Goal: Task Accomplishment & Management: Manage account settings

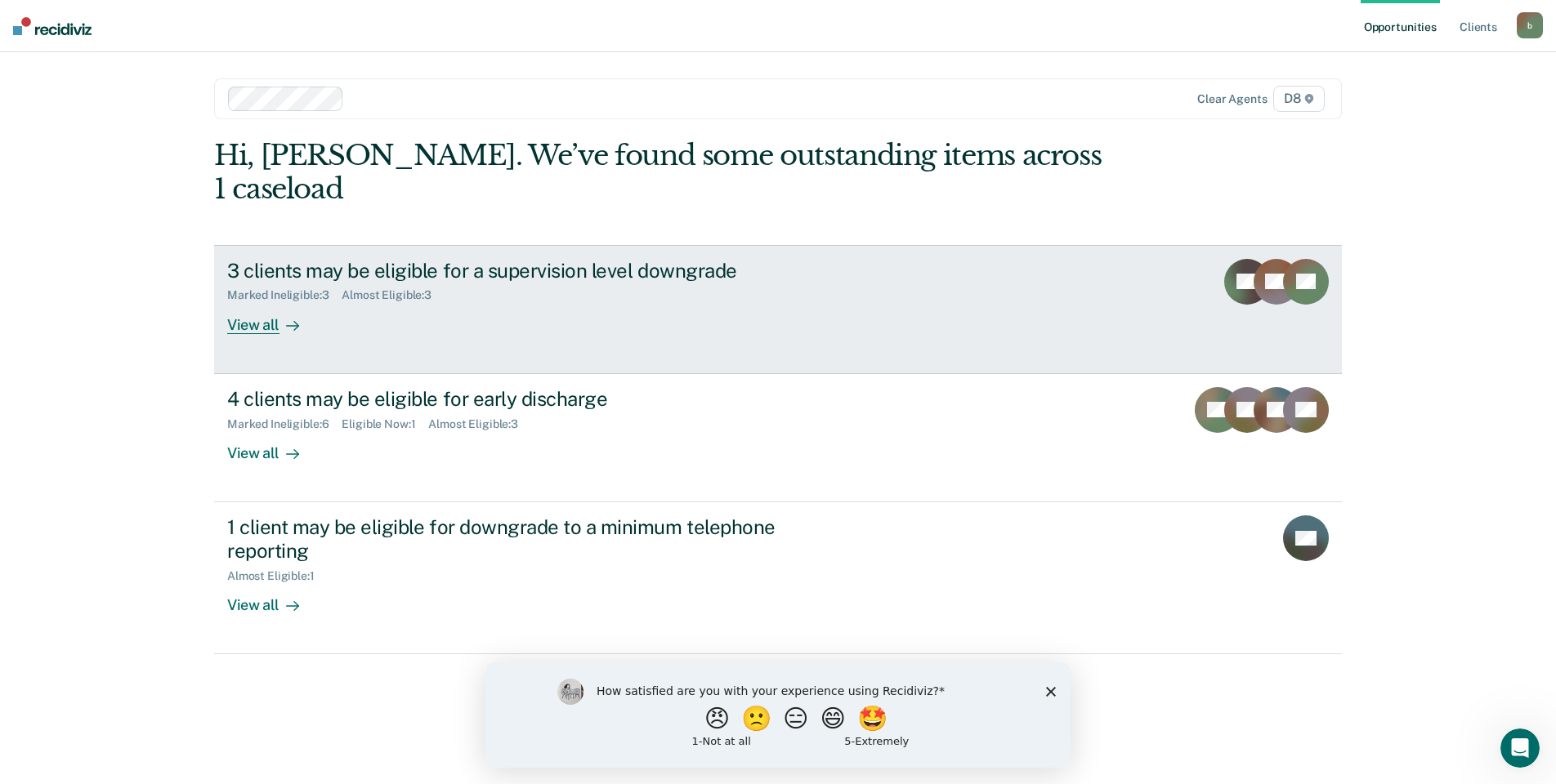
click at [247, 303] on div "View all" at bounding box center [273, 318] width 91 height 32
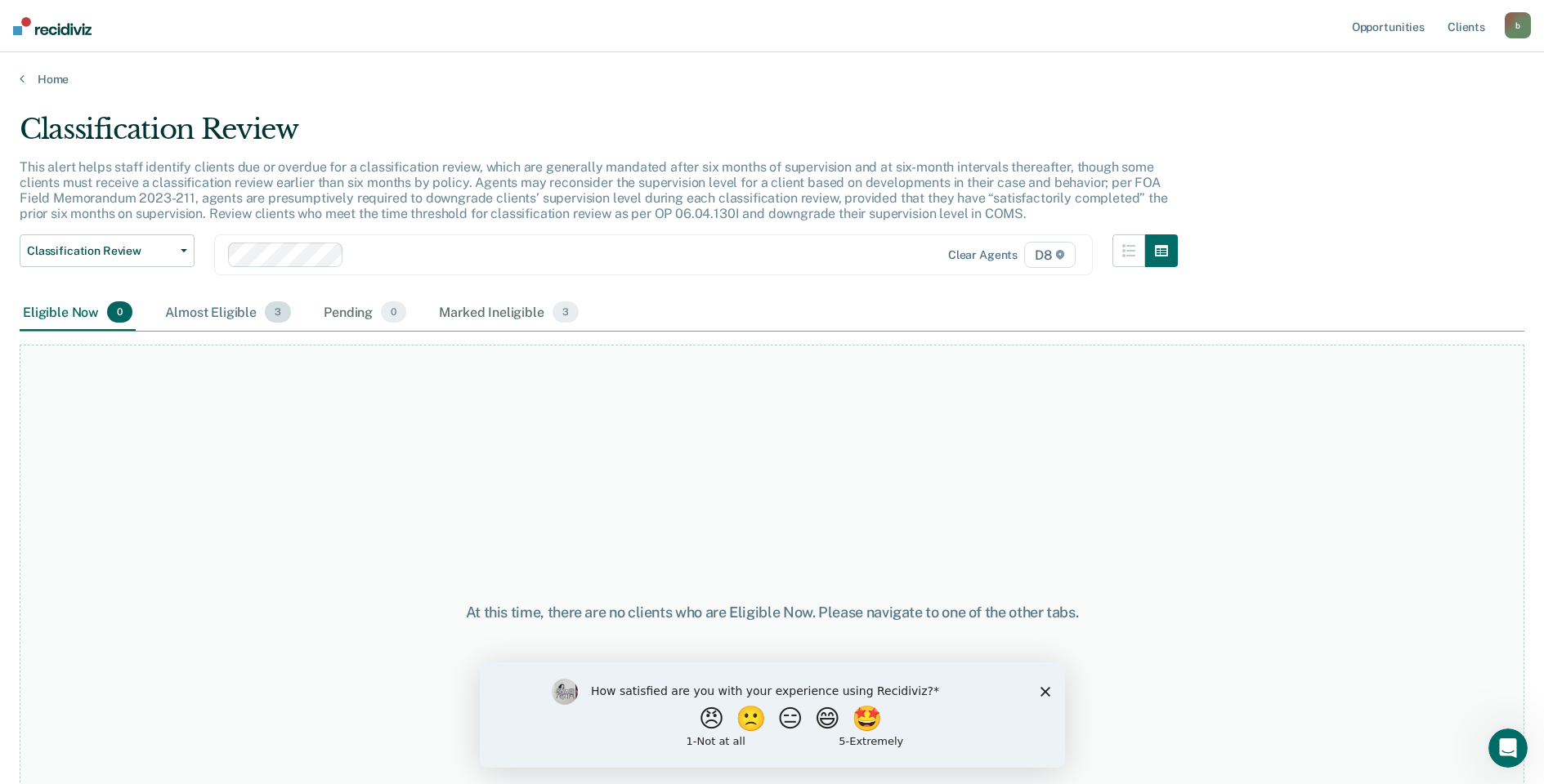
click at [236, 319] on div "Almost Eligible 3" at bounding box center [227, 312] width 132 height 36
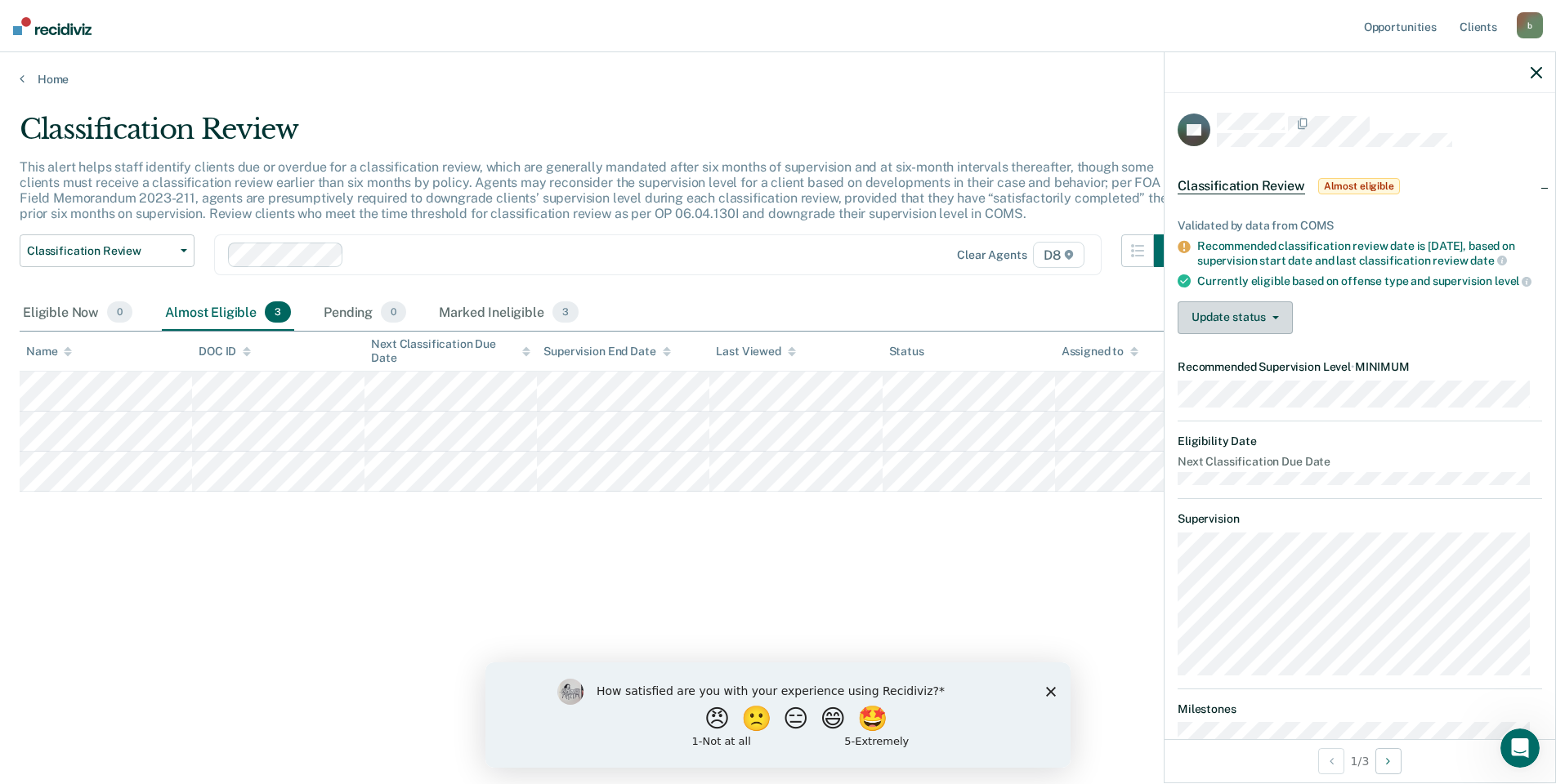
click at [1261, 334] on button "Update status" at bounding box center [1235, 317] width 115 height 32
click at [1224, 367] on button "[PERSON_NAME]" at bounding box center [1257, 357] width 158 height 26
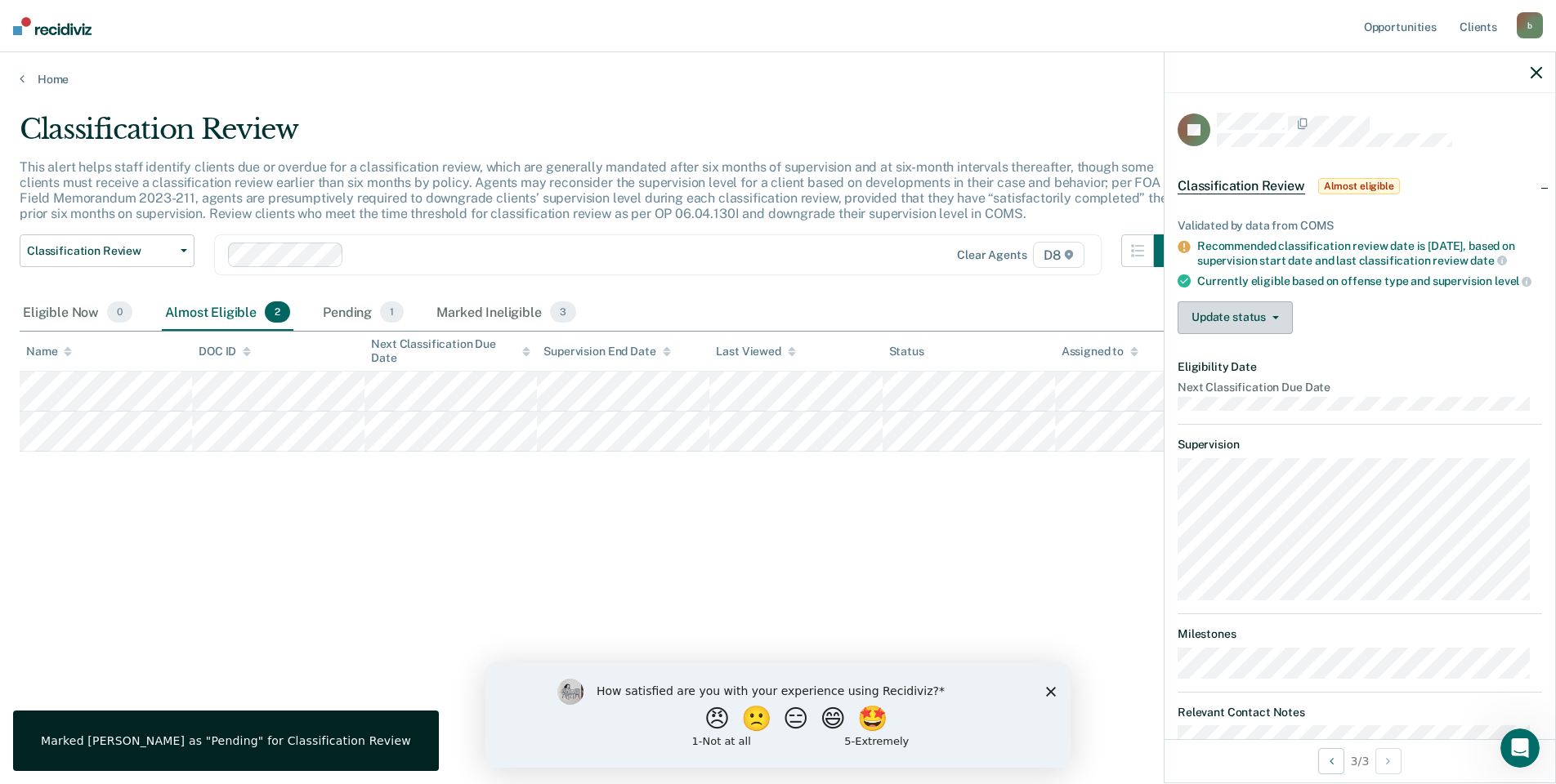
click at [1232, 334] on button "Update status" at bounding box center [1235, 317] width 115 height 32
click at [1274, 396] on button "Mark Ineligible" at bounding box center [1257, 383] width 158 height 26
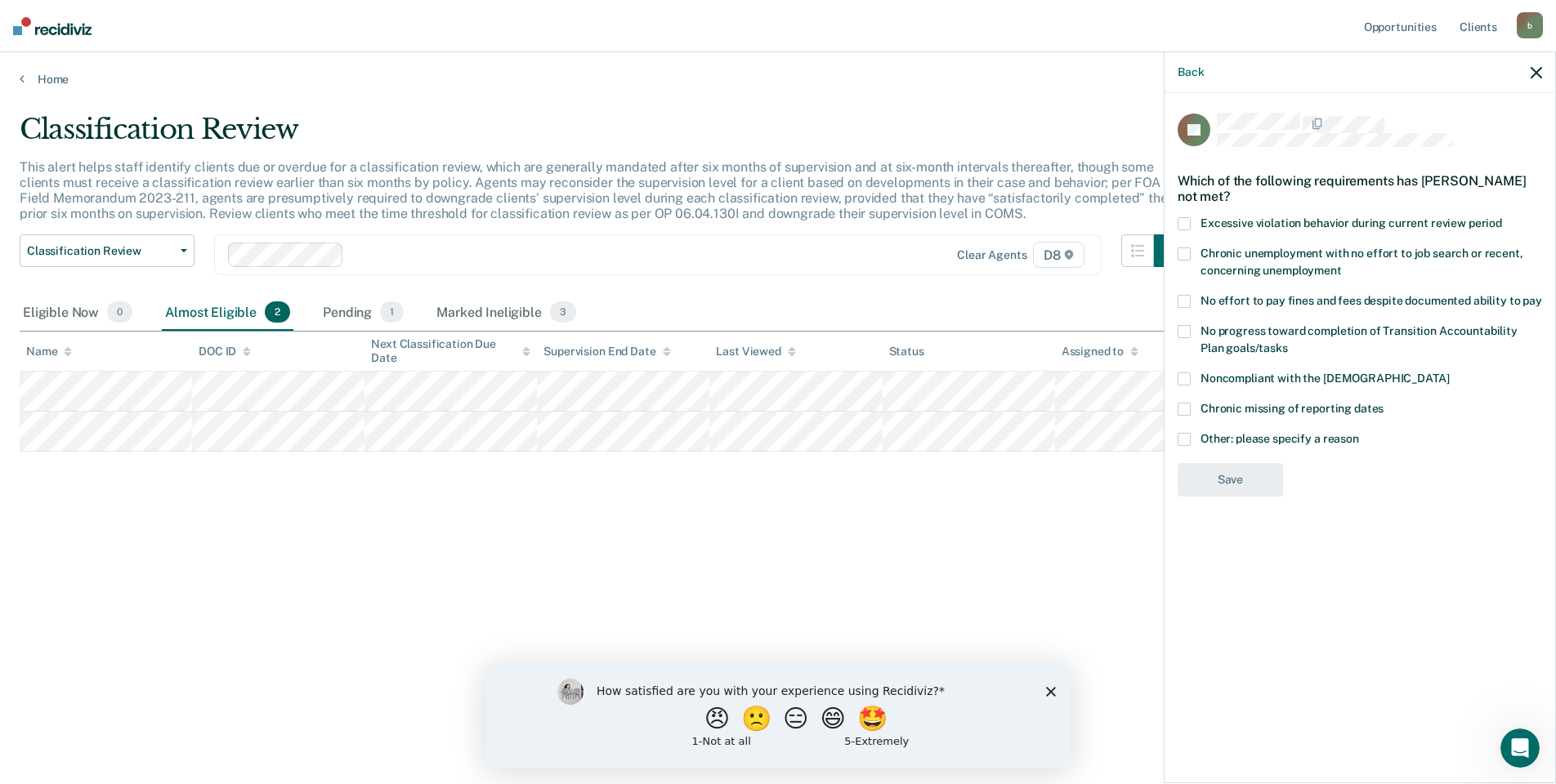
click at [1190, 331] on label "No progress toward completion of Transition Accountability Plan goals/tasks" at bounding box center [1360, 342] width 365 height 34
click at [1288, 342] on input "No progress toward completion of Transition Accountability Plan goals/tasks" at bounding box center [1288, 342] width 0 height 0
click at [1186, 298] on span at bounding box center [1184, 301] width 13 height 13
click at [1542, 295] on input "No effort to pay fines and fees despite documented ability to pay" at bounding box center [1542, 295] width 0 height 0
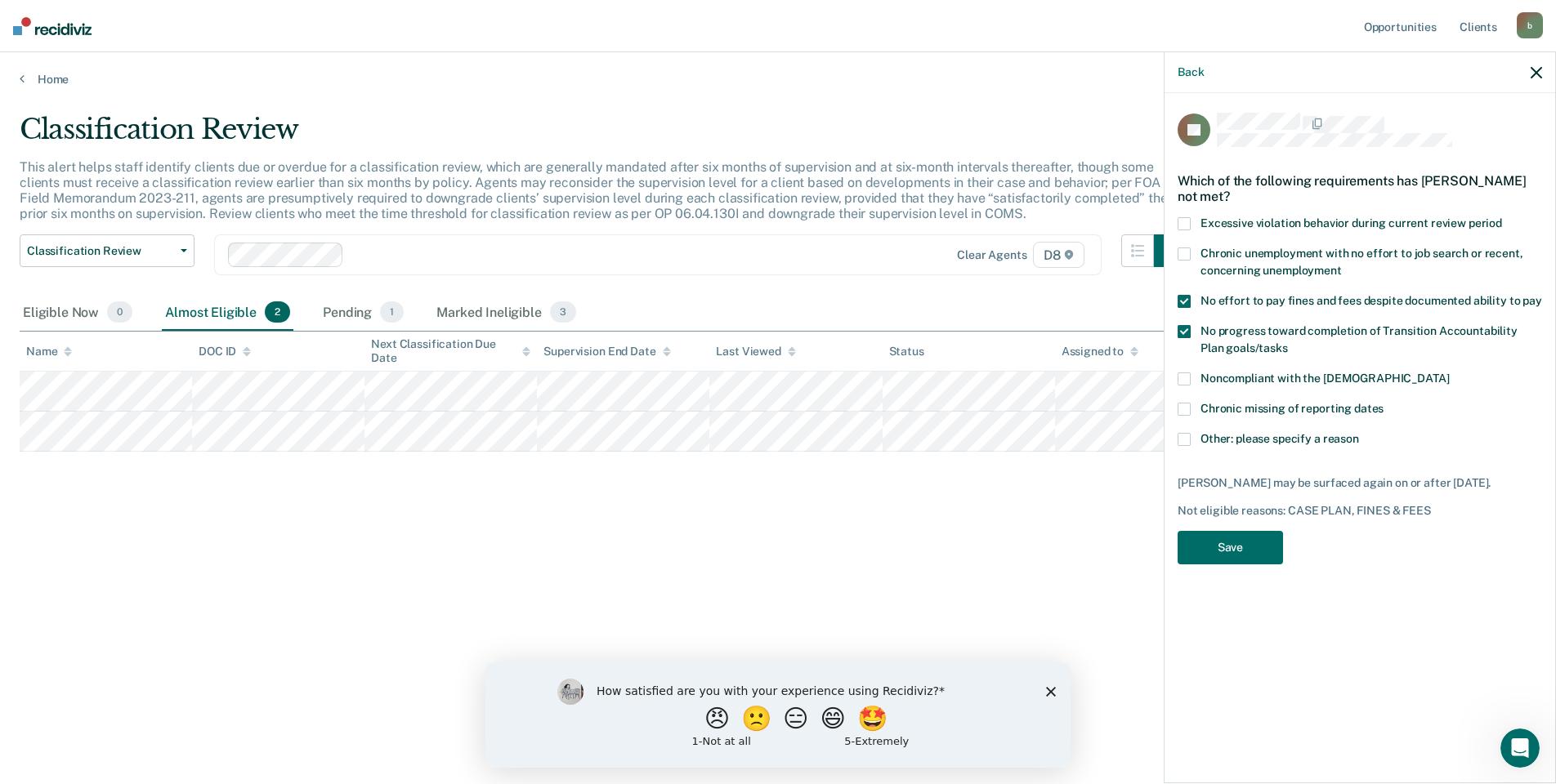
click at [1182, 300] on span at bounding box center [1184, 301] width 13 height 13
click at [1542, 295] on input "No effort to pay fines and fees despite documented ability to pay" at bounding box center [1542, 295] width 0 height 0
click at [1207, 545] on button "Save" at bounding box center [1231, 548] width 105 height 33
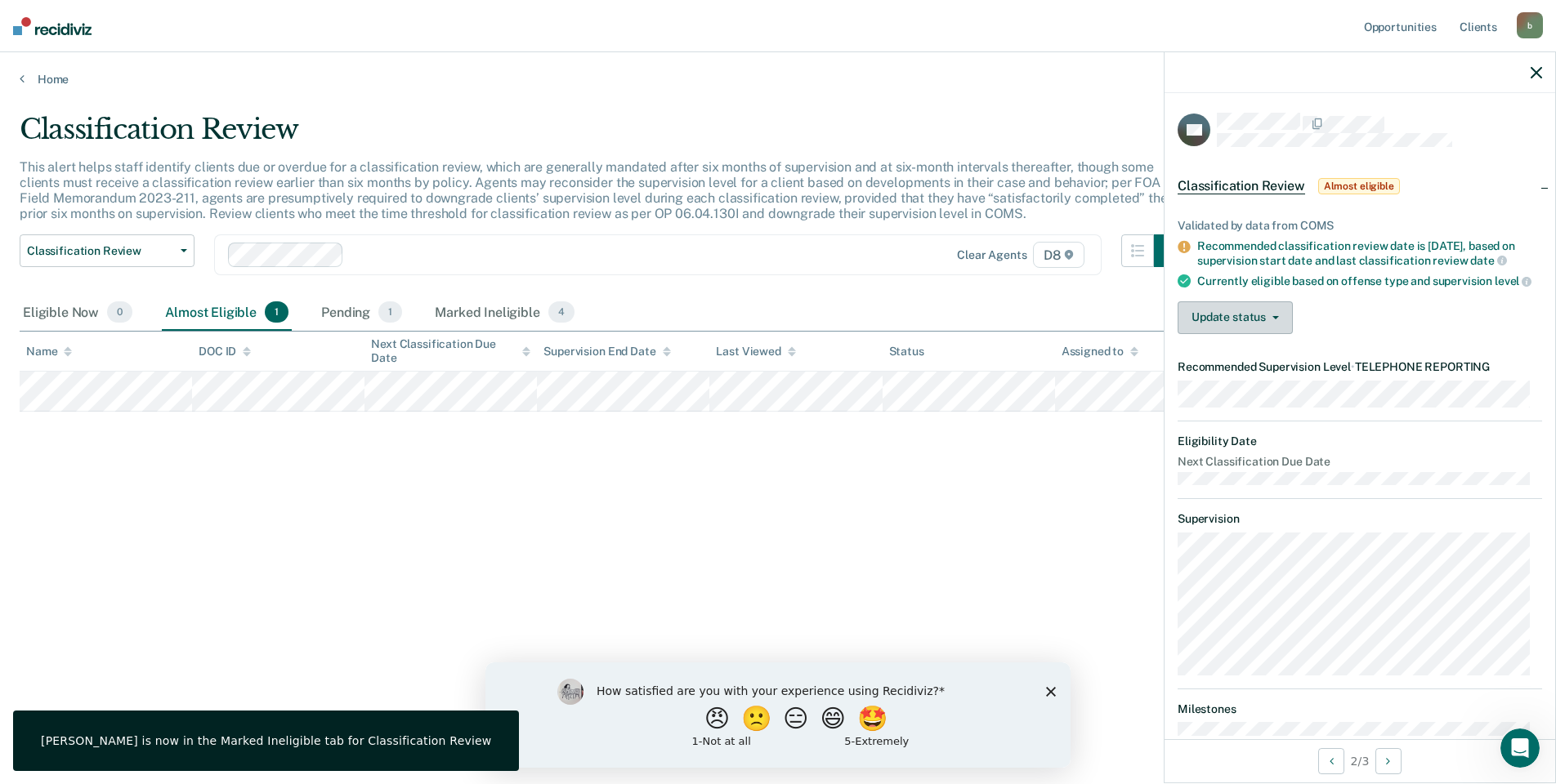
click at [1263, 334] on button "Update status" at bounding box center [1235, 317] width 115 height 32
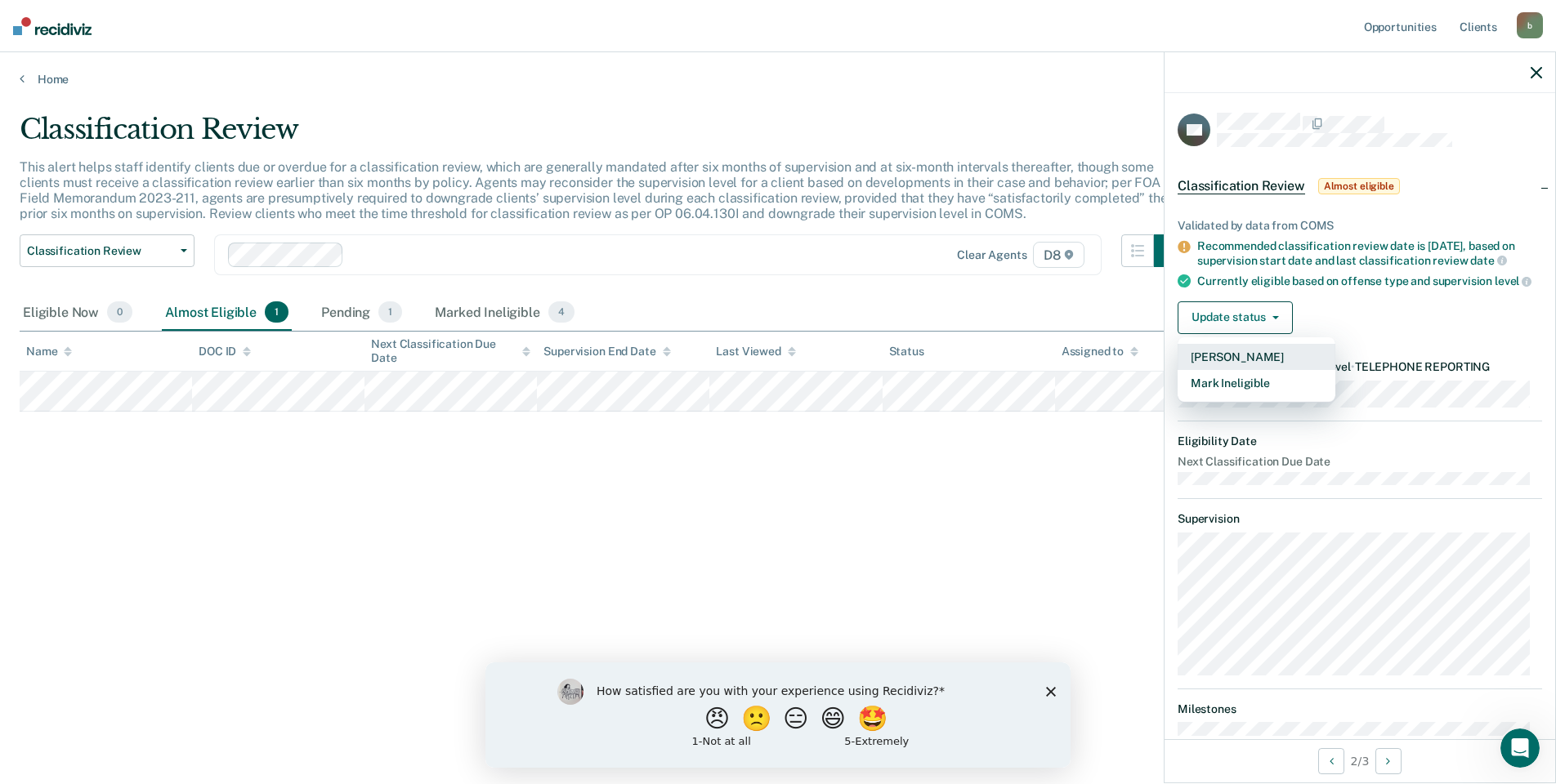
click at [1220, 370] on button "[PERSON_NAME]" at bounding box center [1257, 357] width 158 height 26
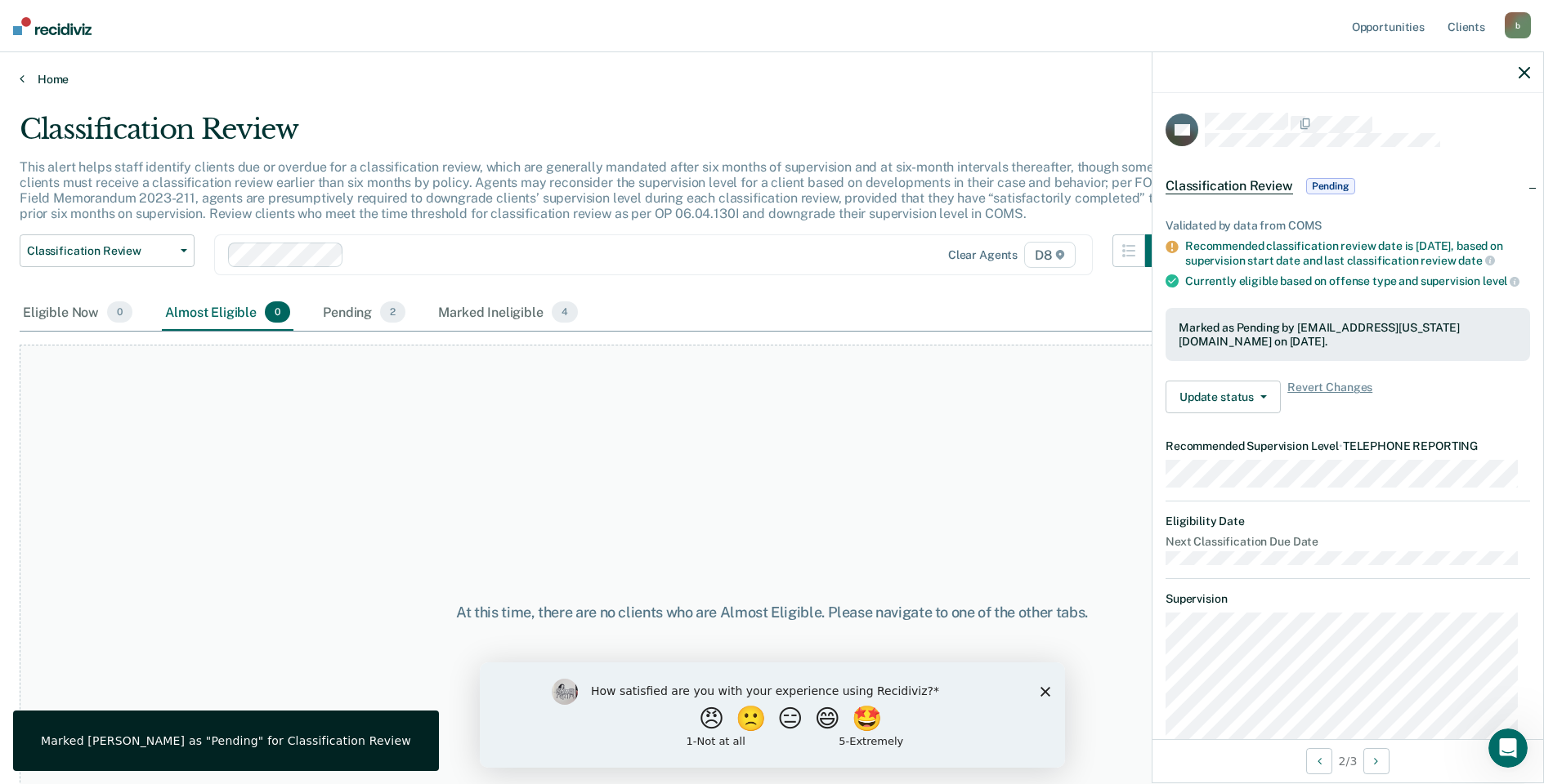
click at [22, 85] on link "Home" at bounding box center [771, 79] width 1505 height 15
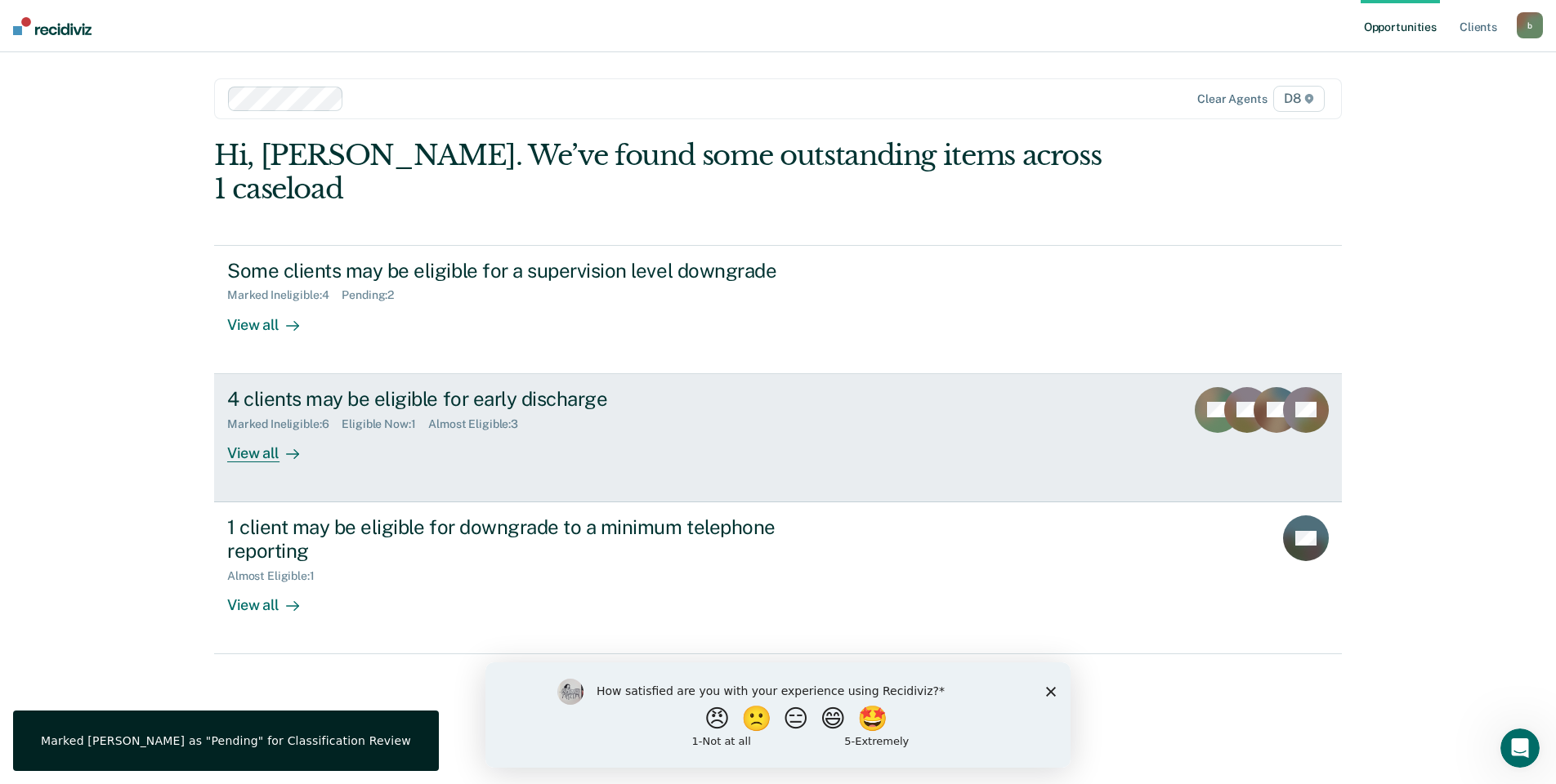
click at [262, 431] on div "View all" at bounding box center [273, 446] width 91 height 32
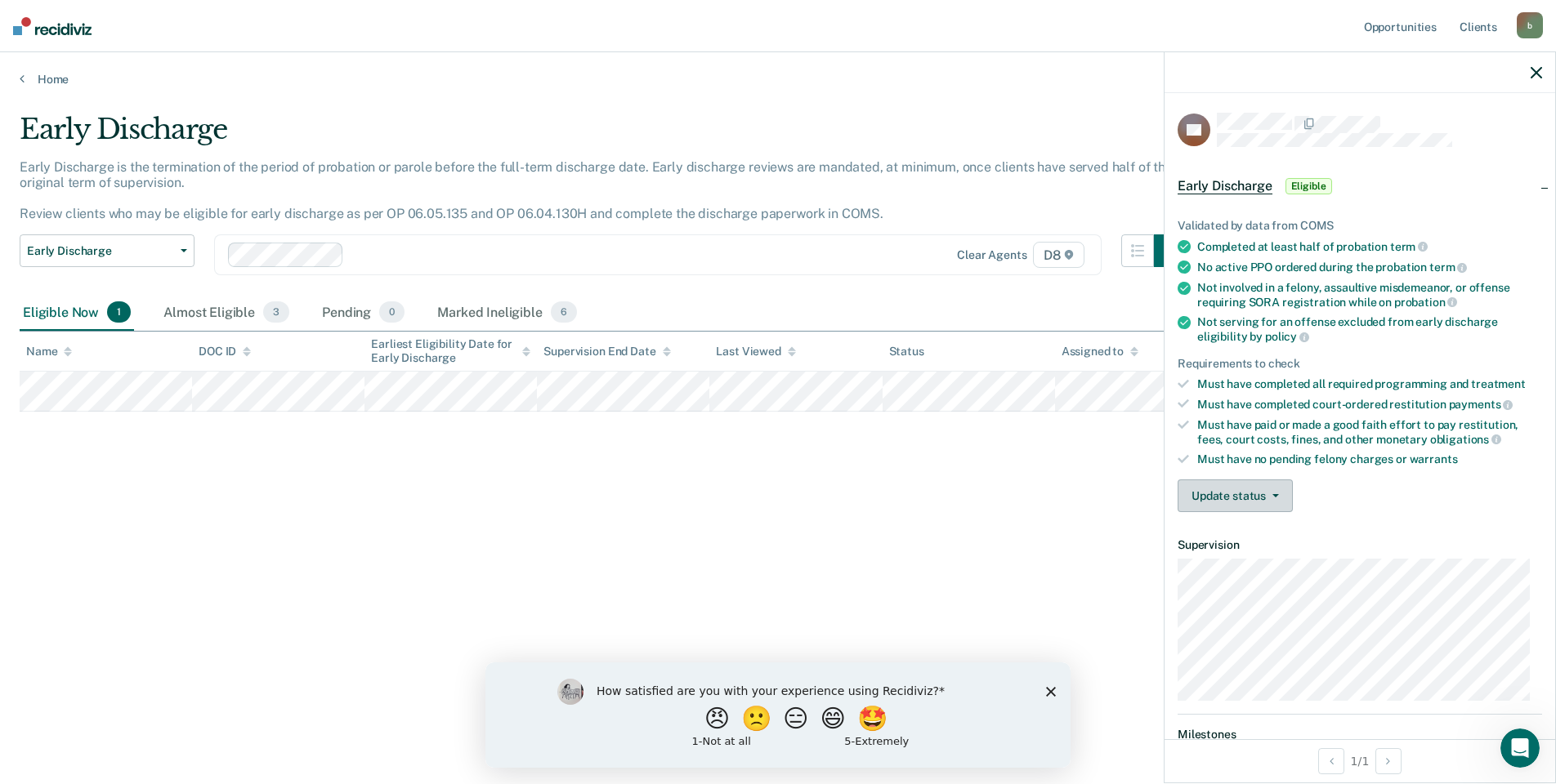
click at [1224, 495] on button "Update status" at bounding box center [1235, 495] width 115 height 32
click at [1262, 562] on button "Mark Ineligible" at bounding box center [1257, 561] width 158 height 26
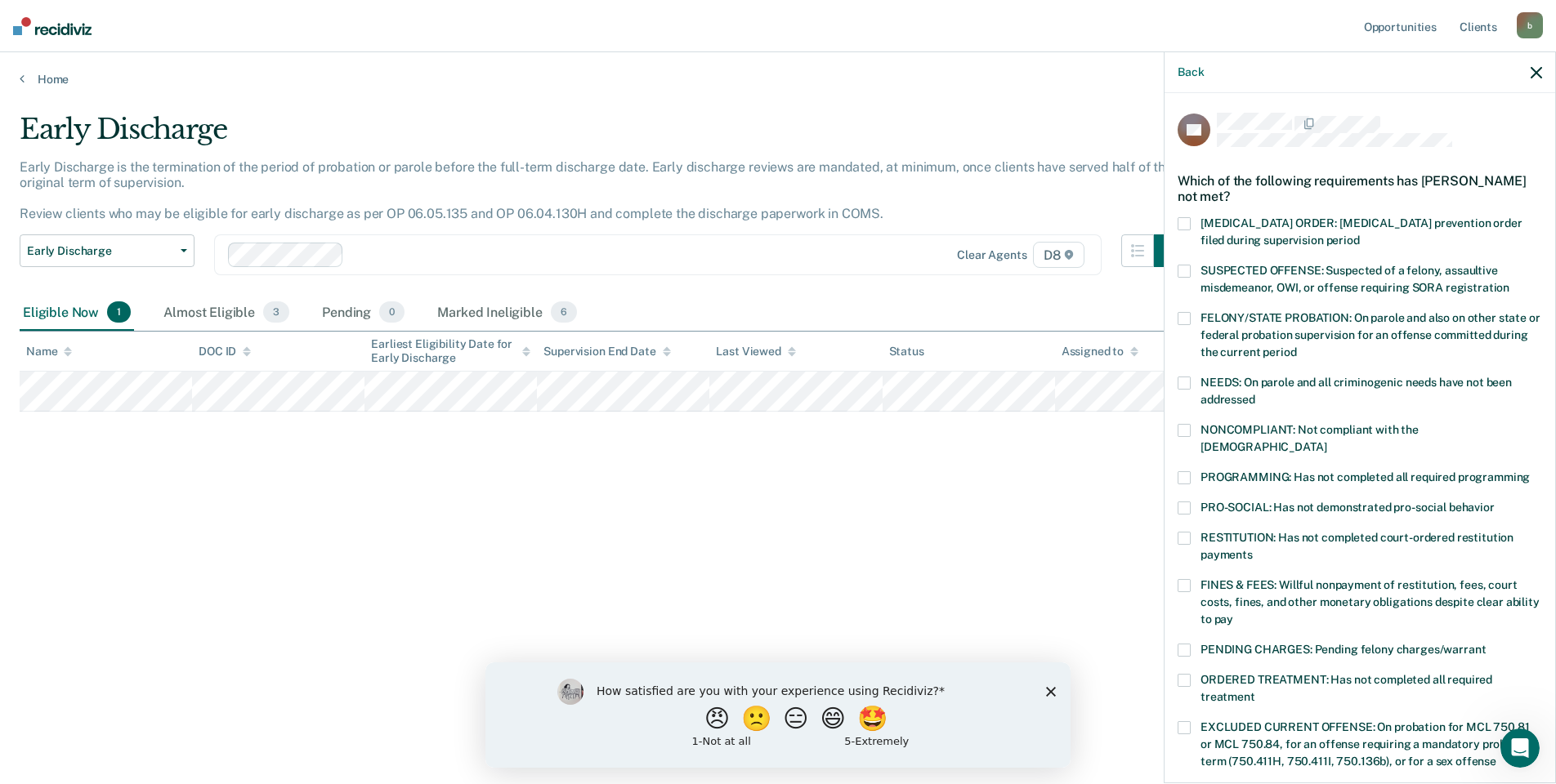
click at [1185, 472] on span at bounding box center [1184, 478] width 13 height 13
click at [1530, 472] on input "PROGRAMMING: Has not completed all required programming" at bounding box center [1530, 472] width 0 height 0
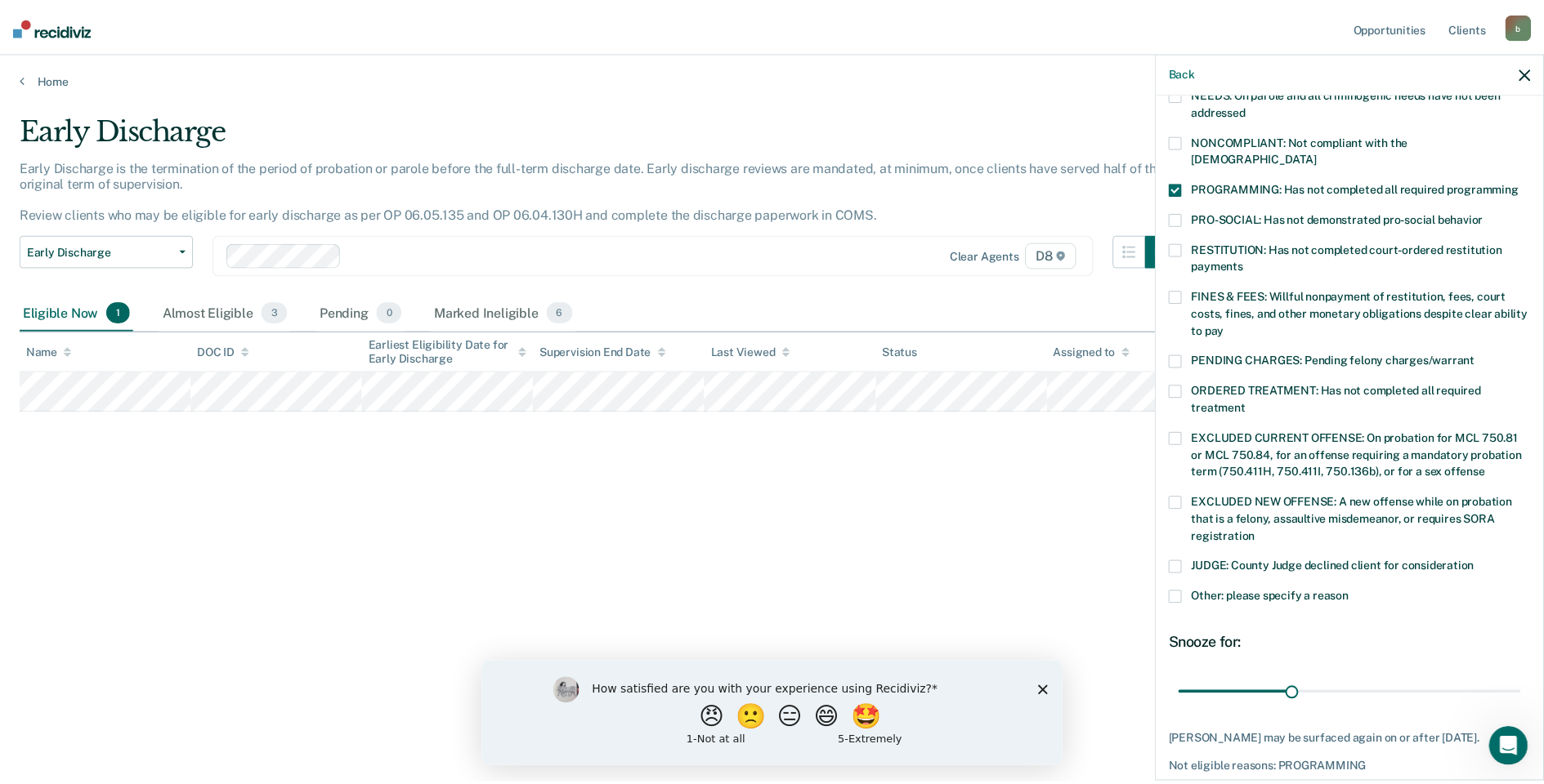
scroll to position [327, 0]
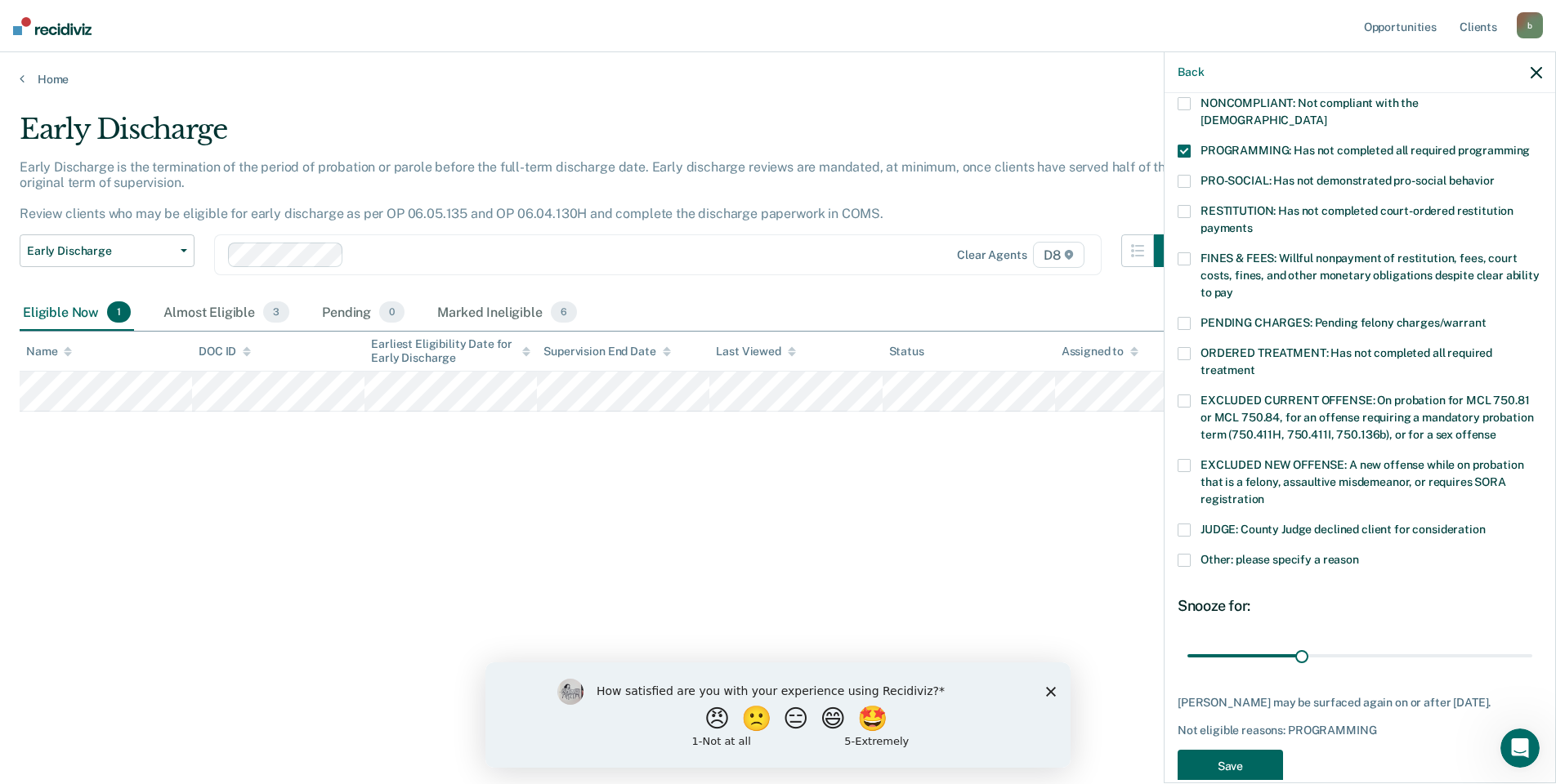
click at [1230, 750] on button "Save" at bounding box center [1231, 766] width 105 height 33
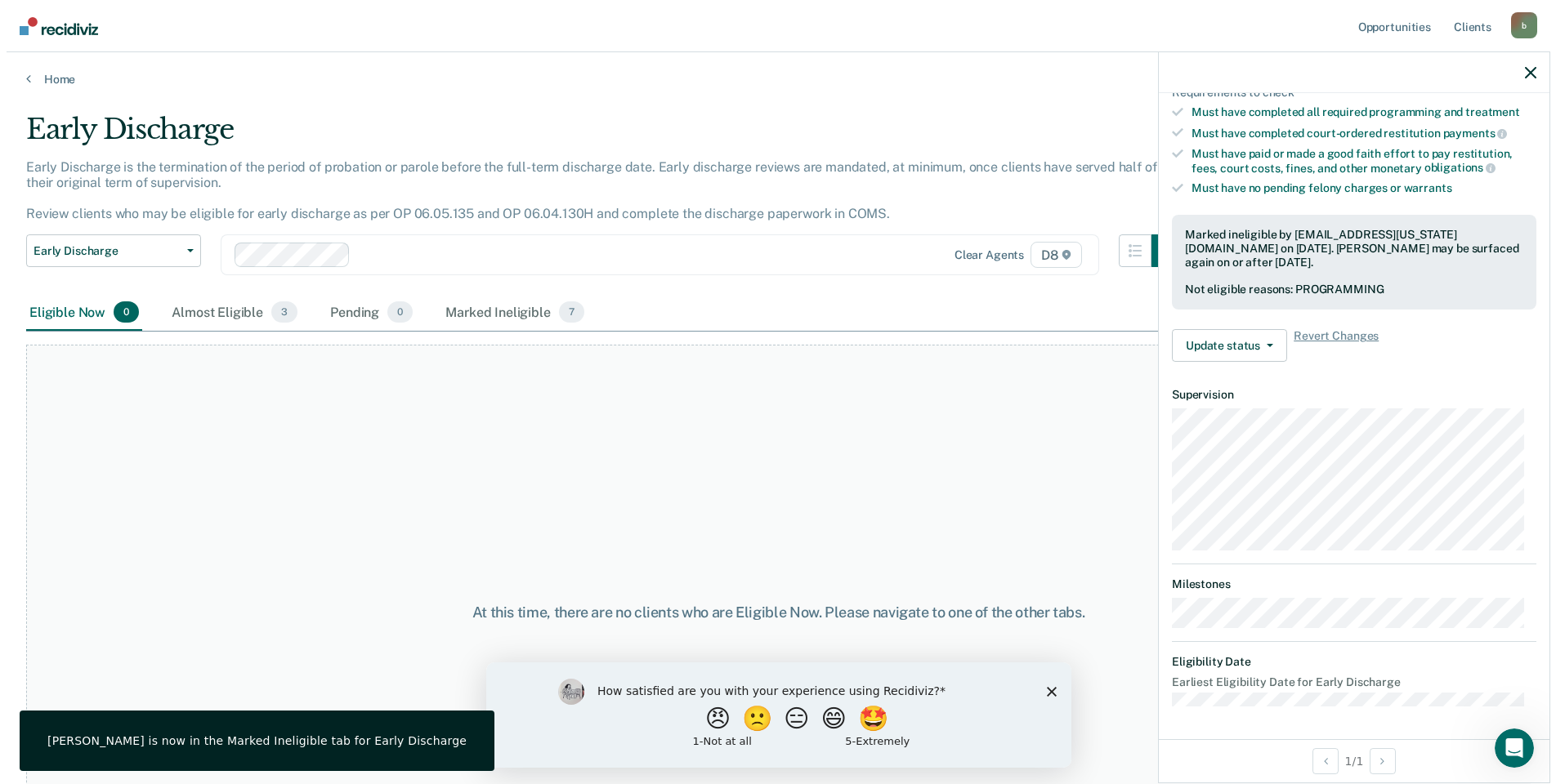
scroll to position [269, 0]
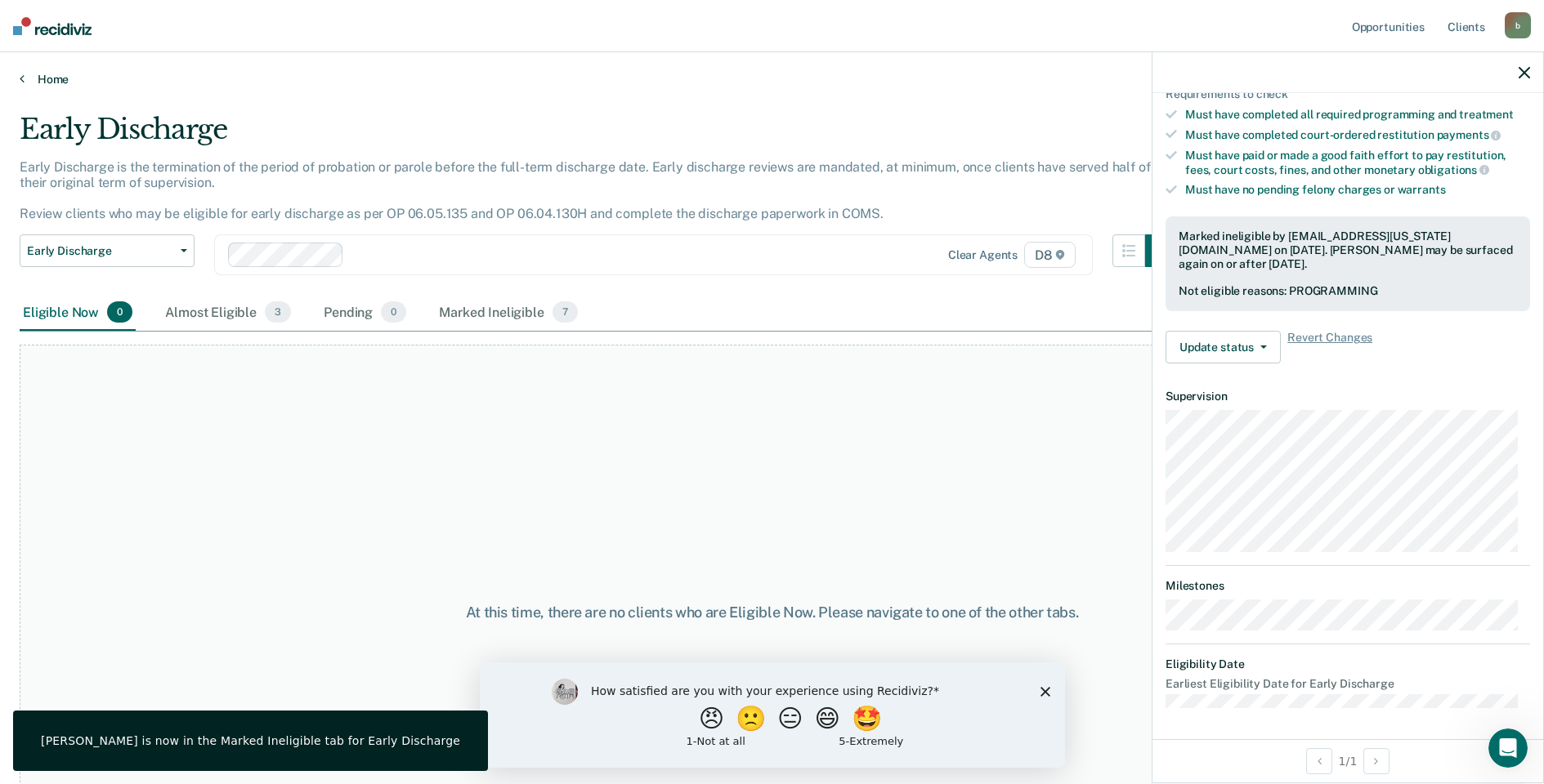
click at [25, 75] on link "Home" at bounding box center [771, 79] width 1505 height 15
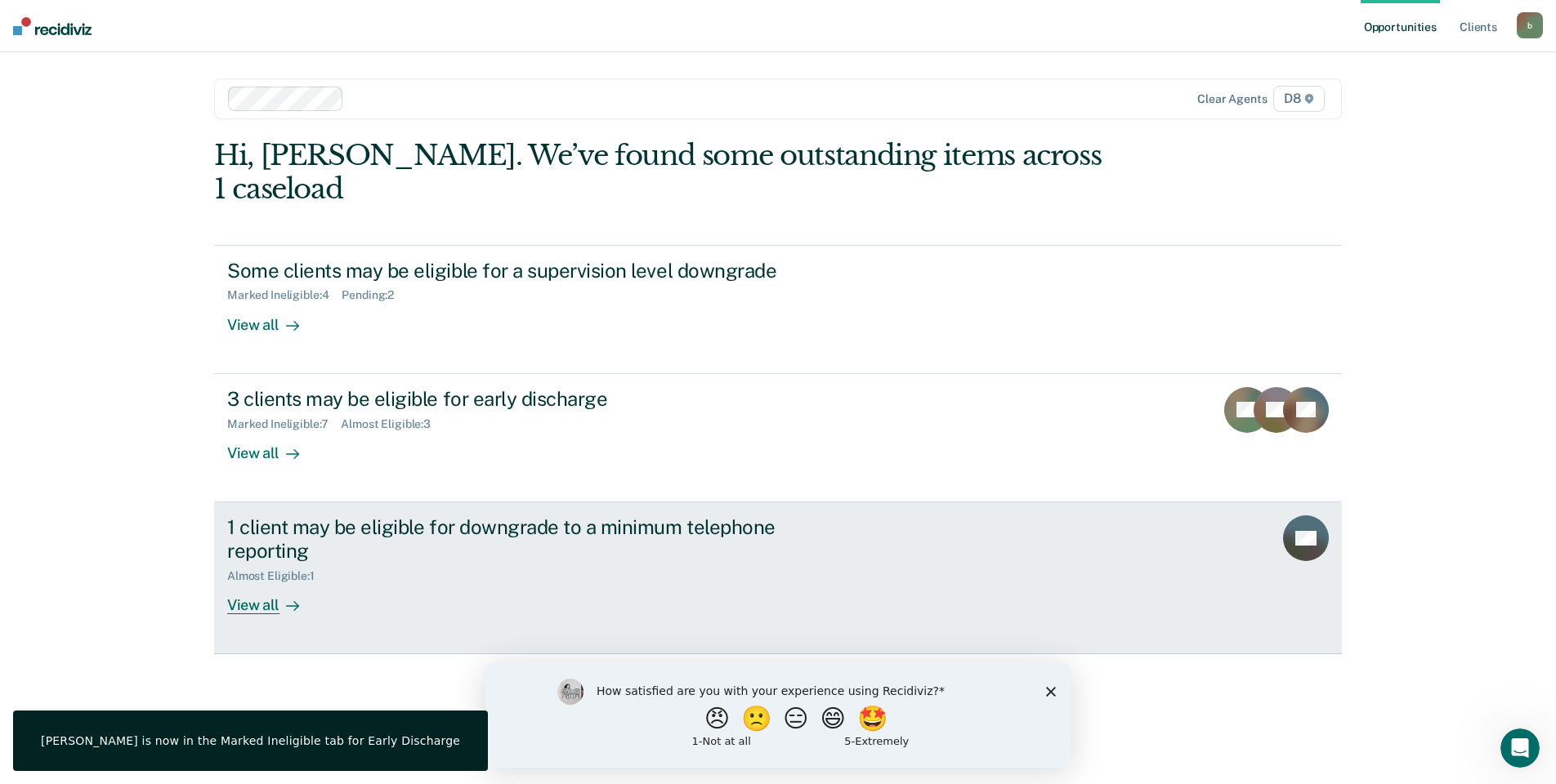
click at [255, 582] on div "View all" at bounding box center [273, 598] width 91 height 32
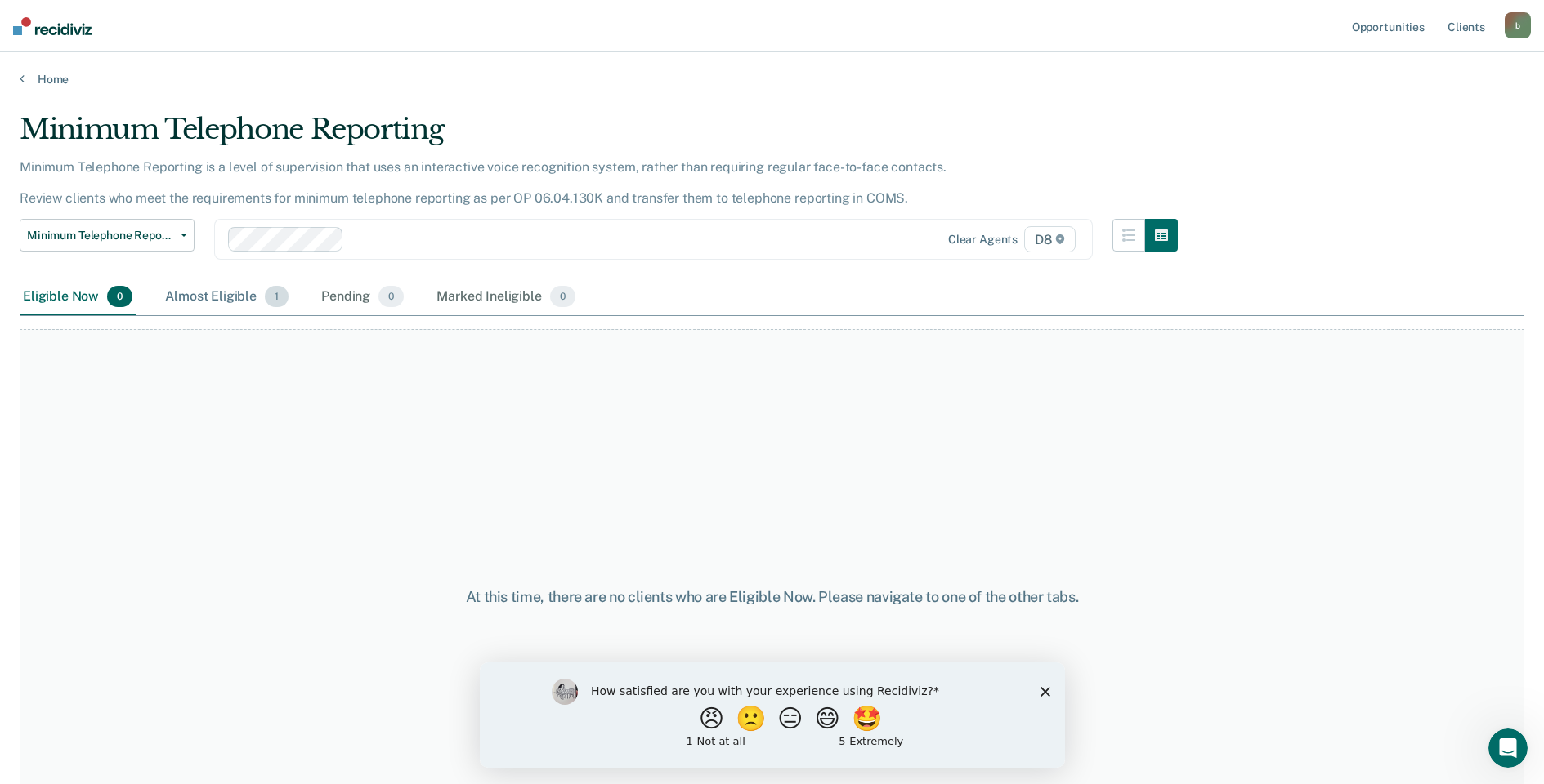
click at [234, 297] on div "Almost Eligible 1" at bounding box center [226, 297] width 130 height 36
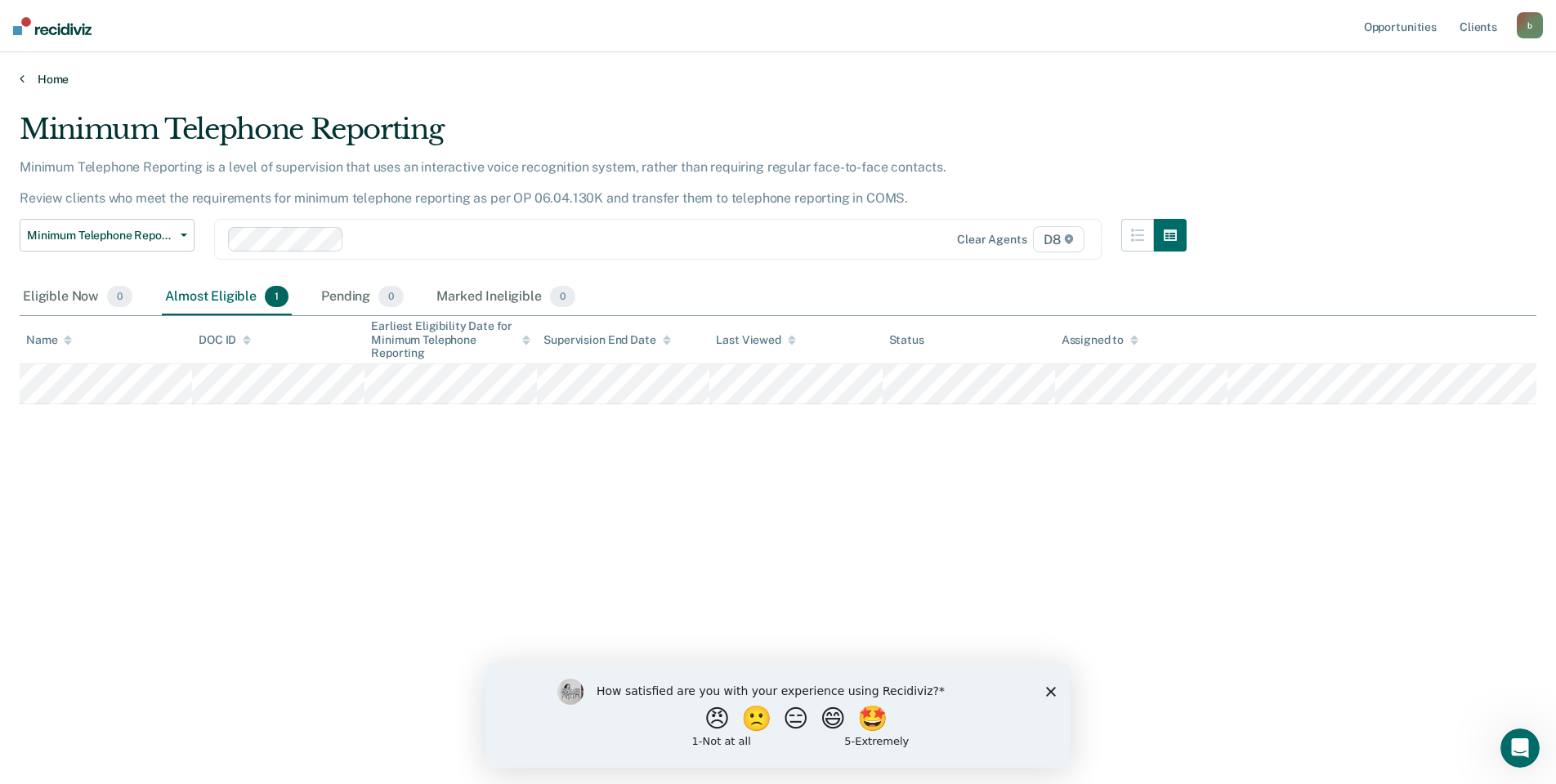
click at [21, 78] on icon at bounding box center [22, 78] width 5 height 13
